Goal: Find specific page/section: Find specific page/section

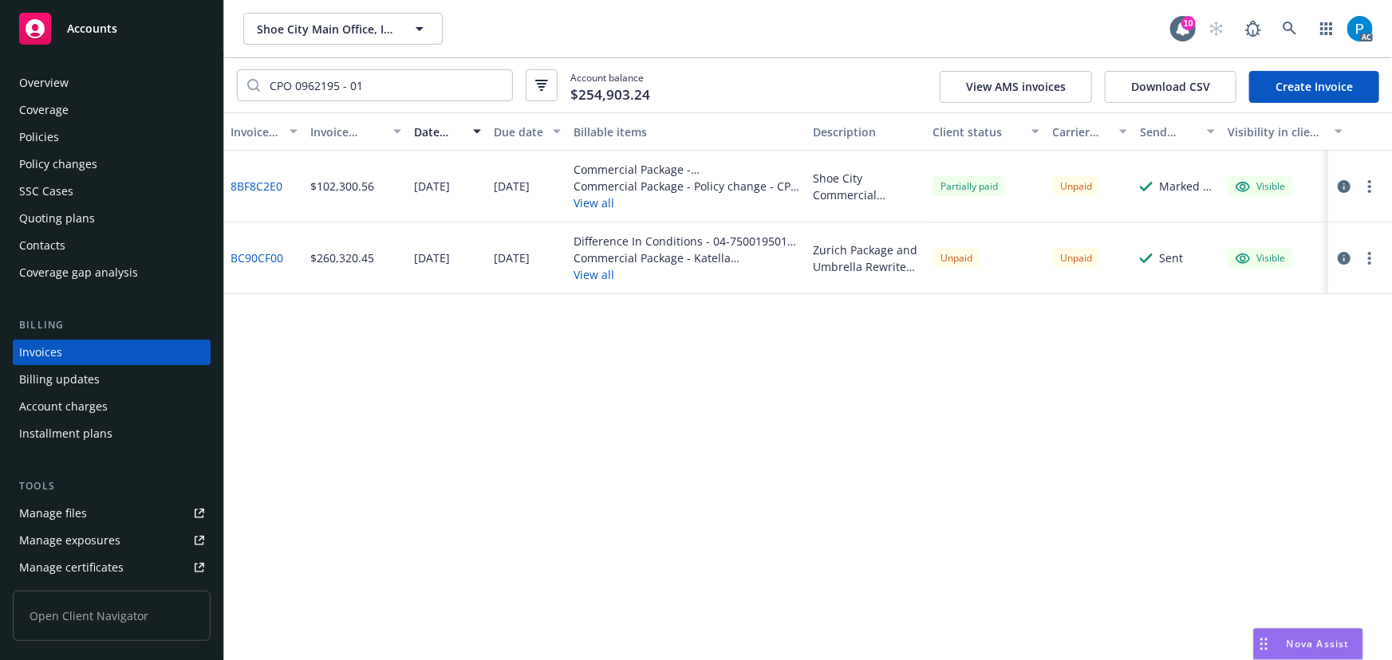
click at [109, 35] on span "Accounts" at bounding box center [92, 28] width 50 height 13
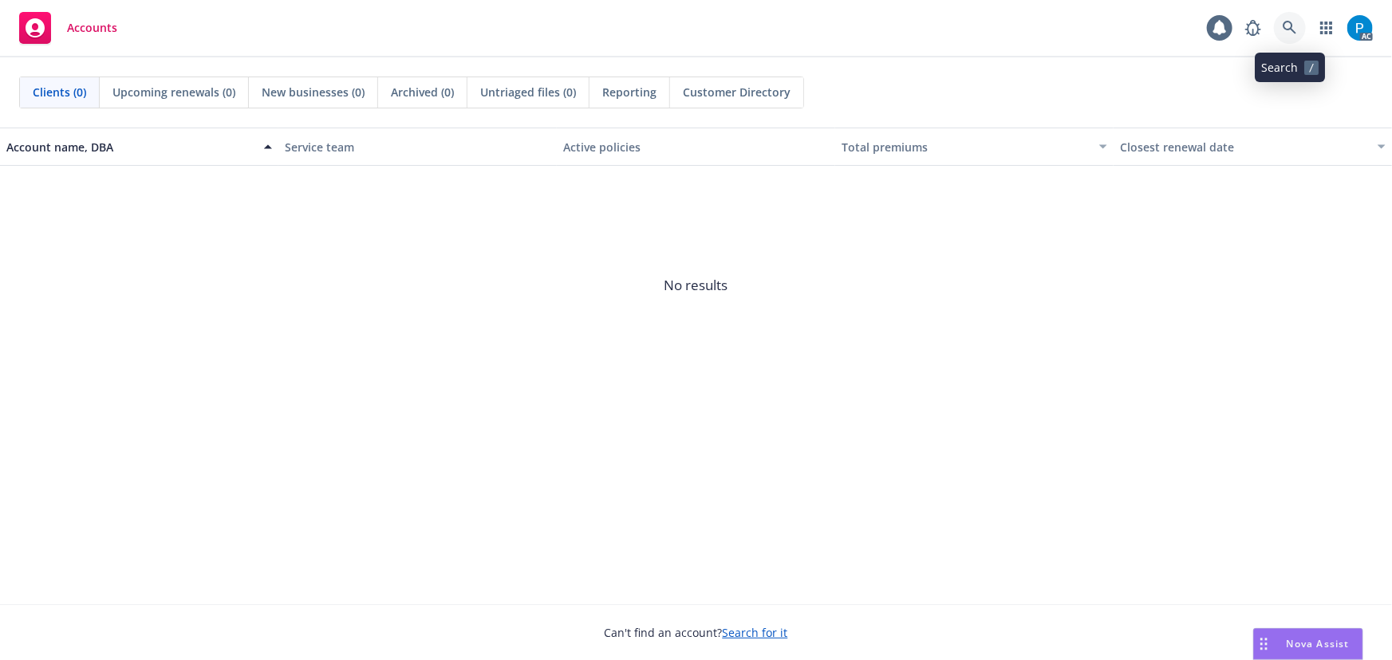
click at [1293, 22] on icon at bounding box center [1289, 28] width 14 height 14
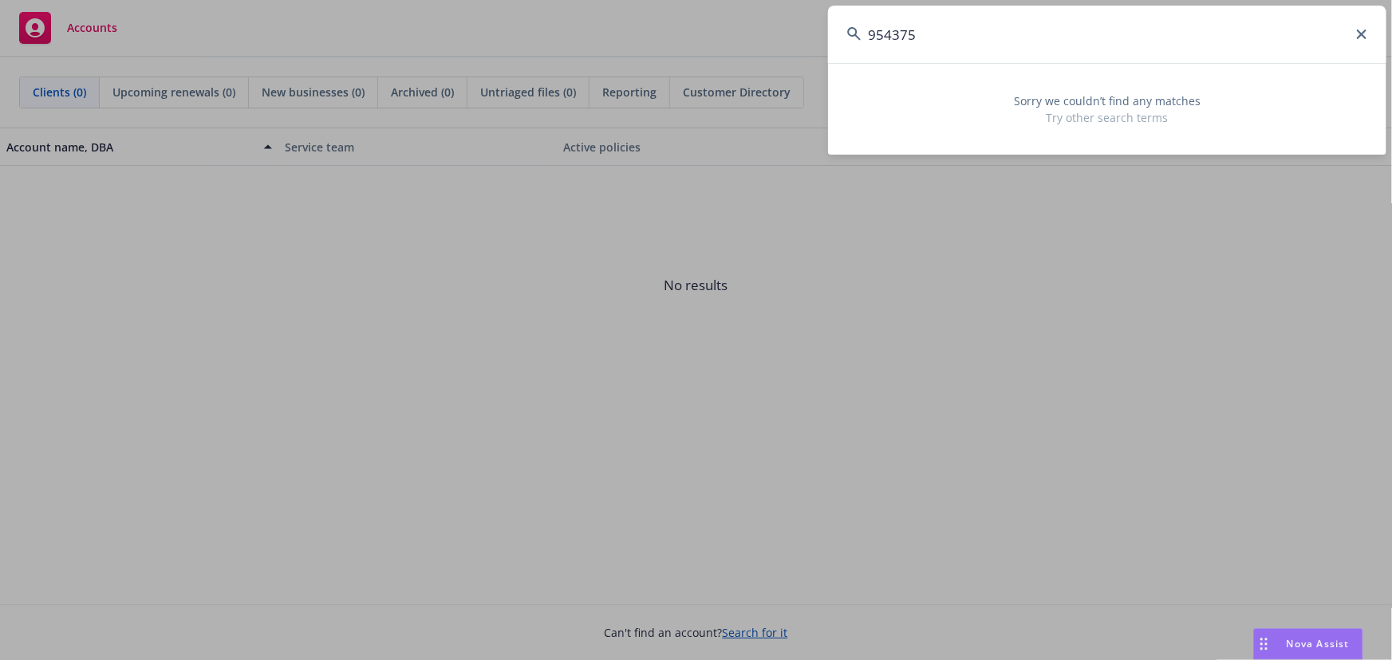
click at [973, 14] on input "954375" at bounding box center [1107, 34] width 558 height 57
paste input "MPL 9543750-00"
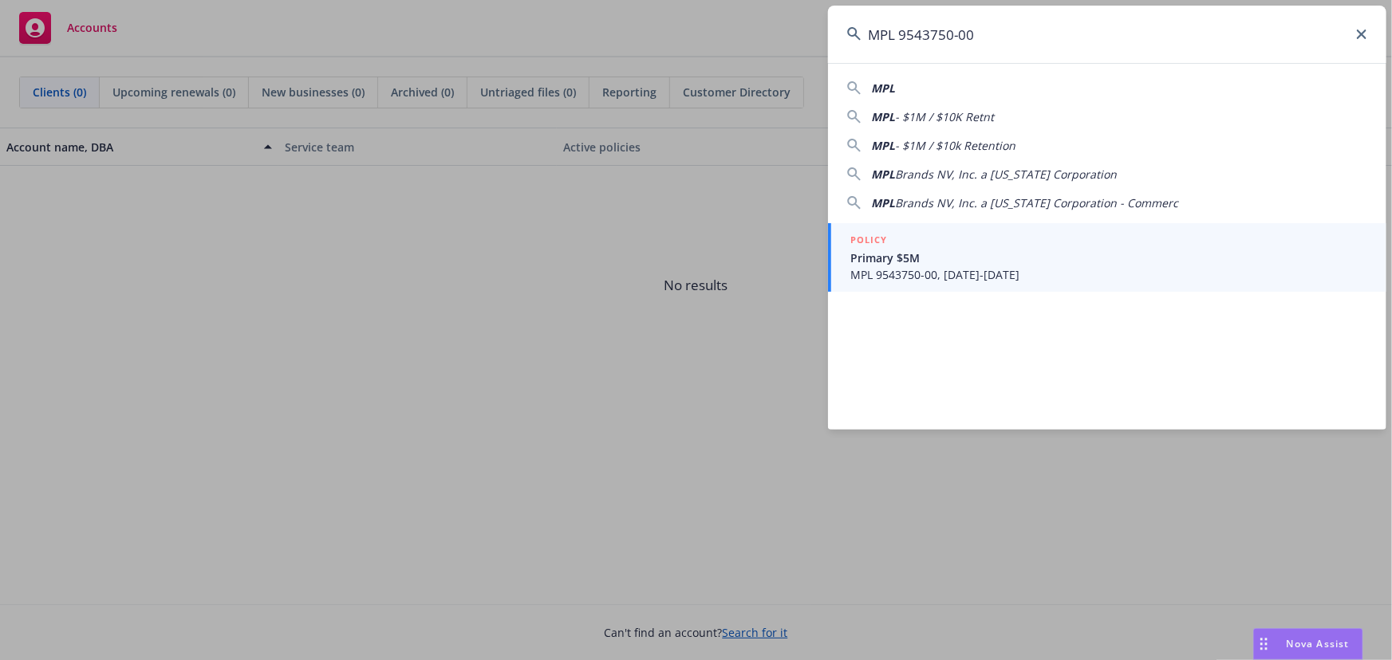
type input "MPL 9543750-00"
click at [1018, 262] on span "Primary $5M" at bounding box center [1108, 258] width 517 height 17
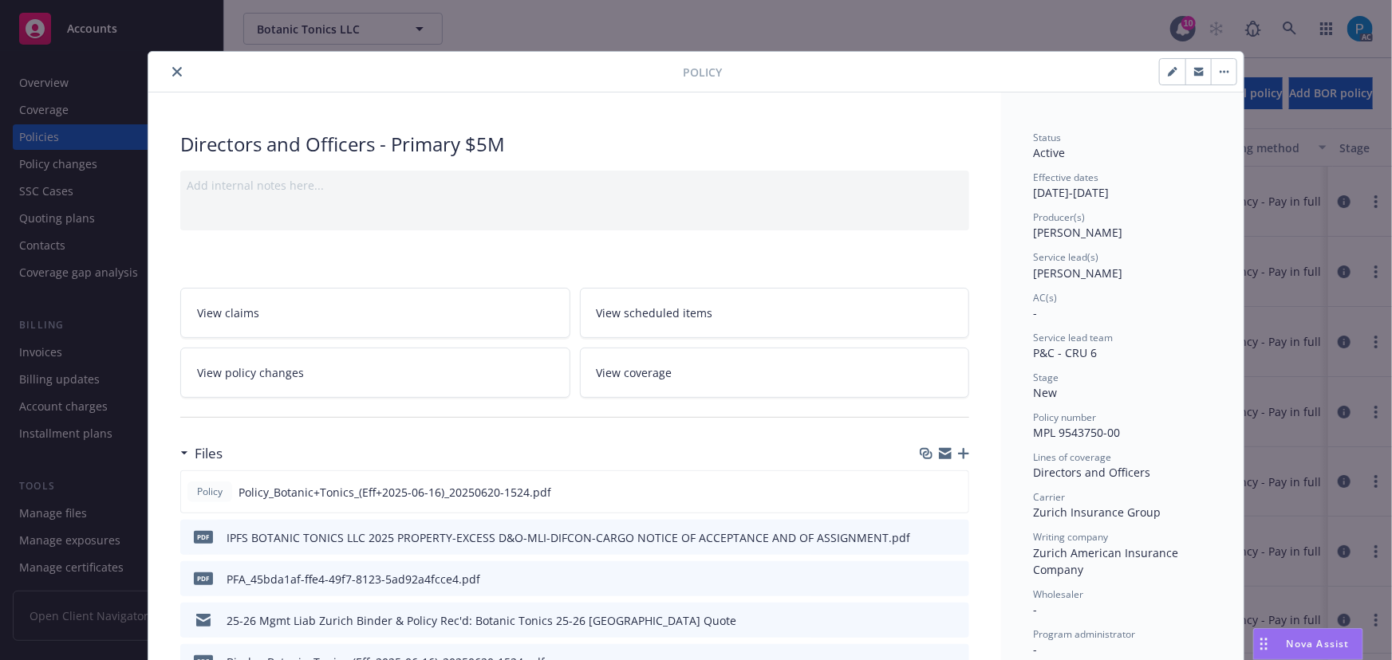
click at [167, 66] on button "close" at bounding box center [176, 71] width 19 height 19
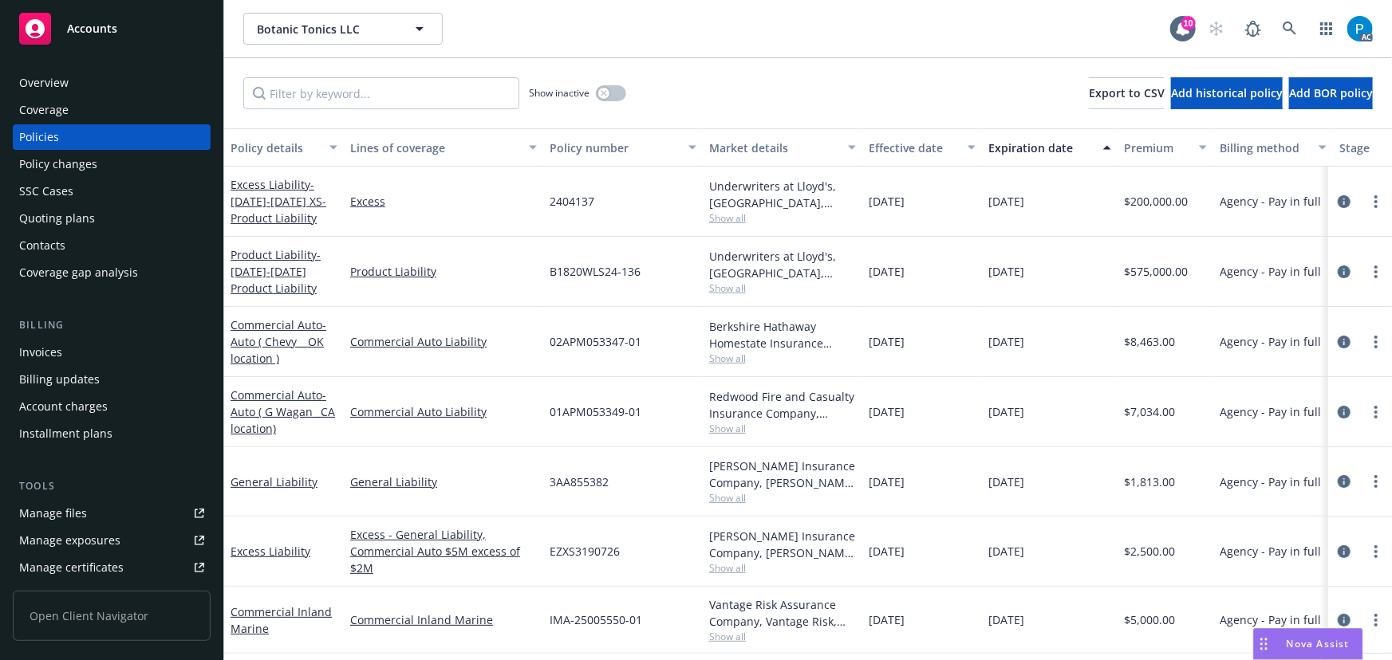
click at [74, 342] on div "Invoices" at bounding box center [111, 353] width 185 height 26
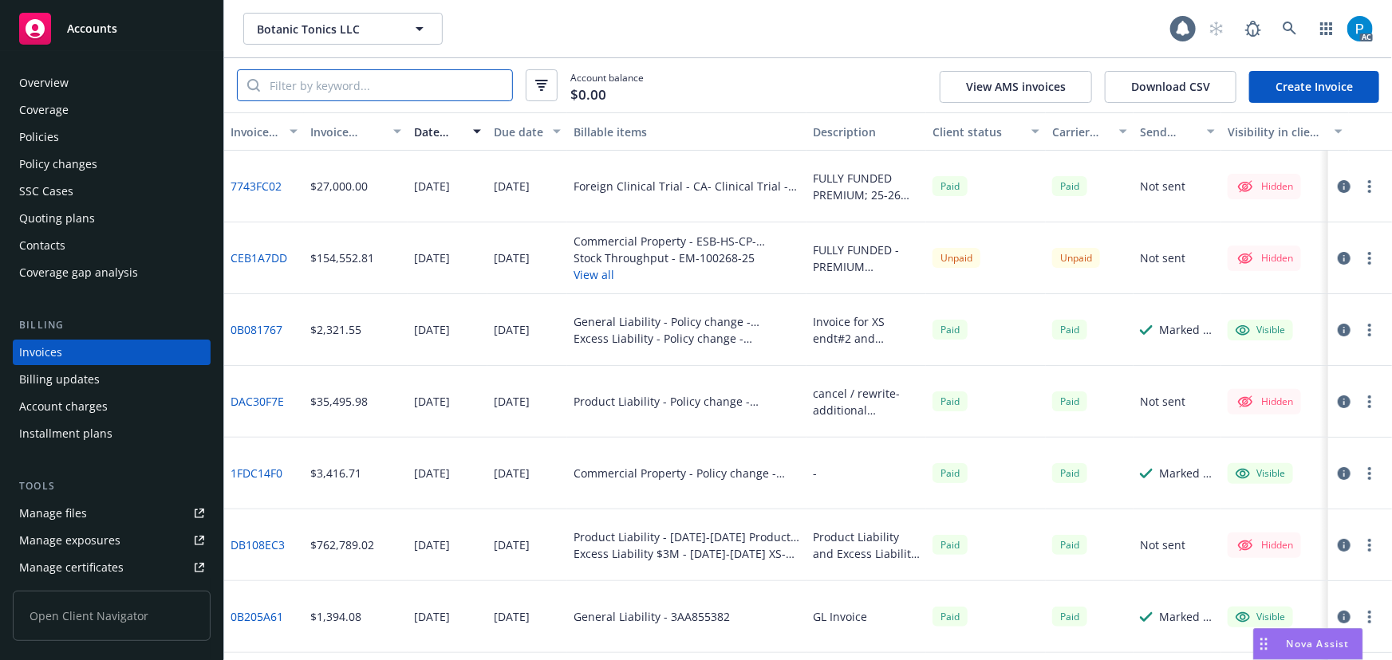
click at [329, 84] on input "search" at bounding box center [386, 85] width 252 height 30
paste input "MPL 9543750-00"
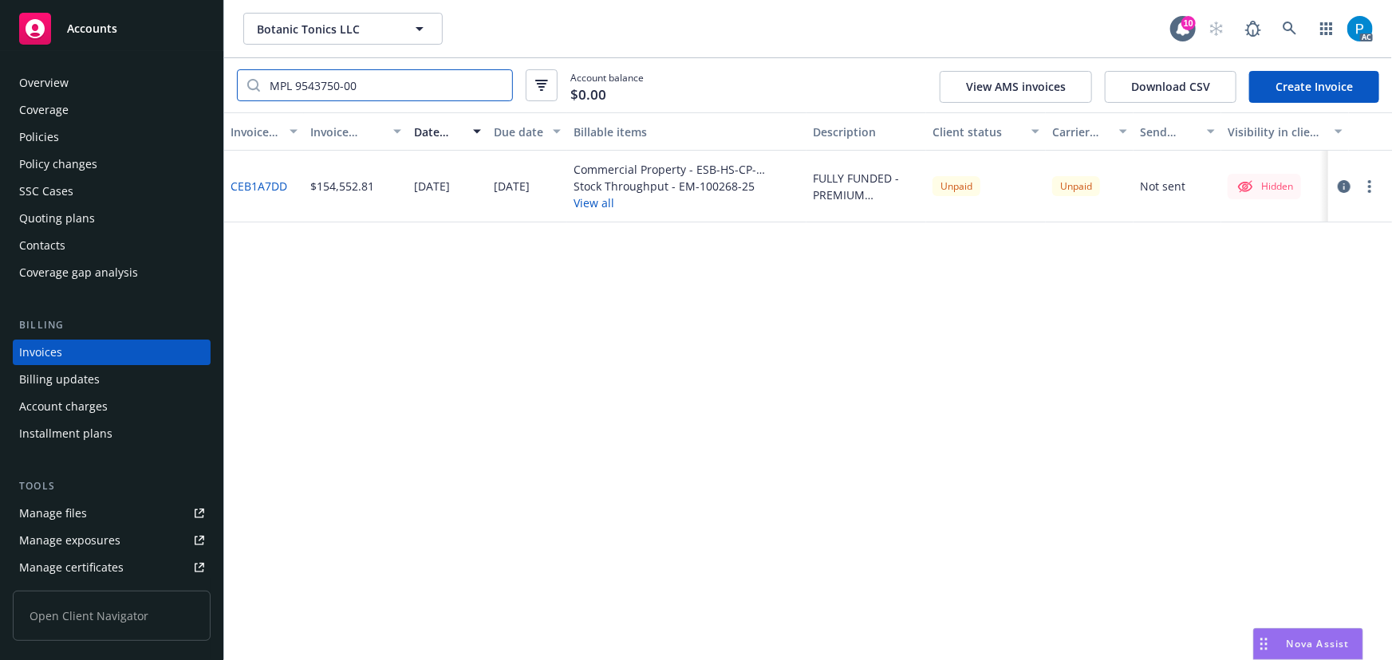
type input "MPL 9543750-00"
